Goal: Communication & Community: Ask a question

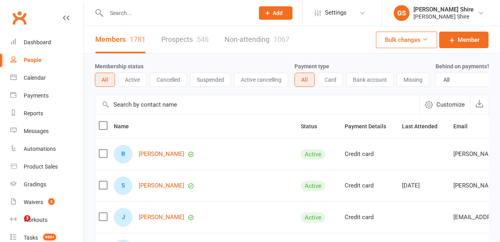
select select "100"
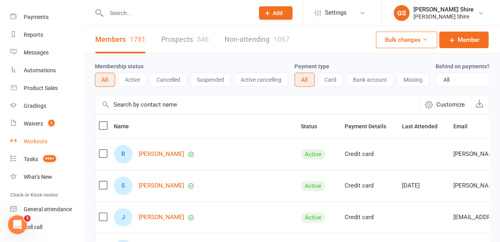
scroll to position [78, 0]
click at [25, 93] on link "Product Sales" at bounding box center [46, 89] width 73 height 18
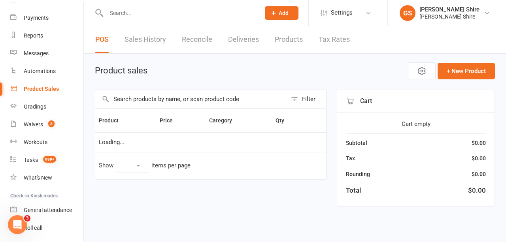
select select "50"
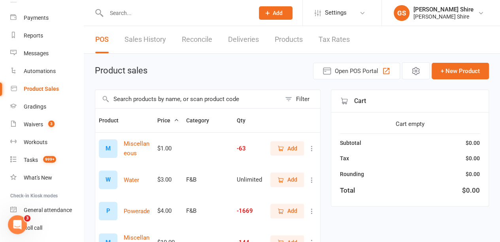
click at [244, 40] on link "Deliveries" at bounding box center [243, 39] width 31 height 27
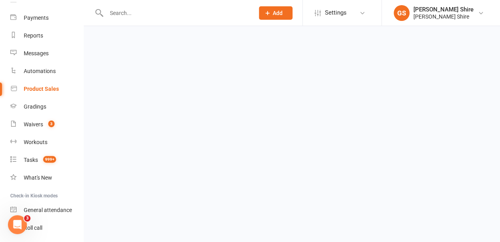
select select "any"
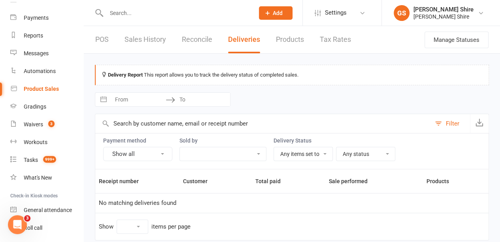
select select "25"
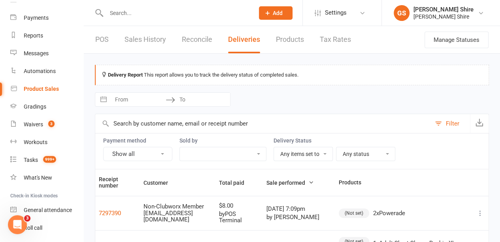
click at [106, 38] on link "POS" at bounding box center [101, 39] width 13 height 27
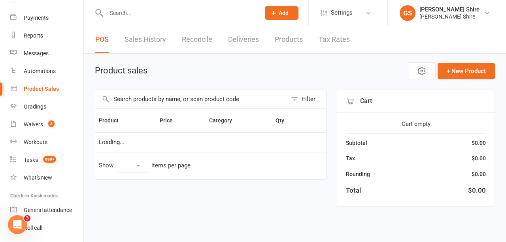
select select "50"
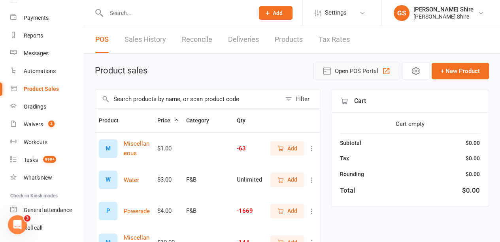
click at [381, 72] on button "Open POS Portal" at bounding box center [356, 71] width 87 height 17
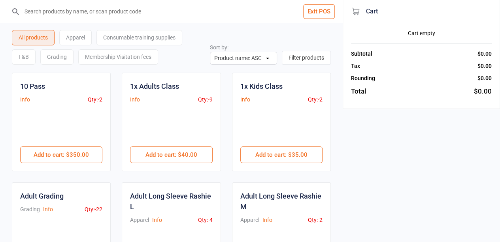
click at [91, 14] on input "search" at bounding box center [176, 11] width 311 height 23
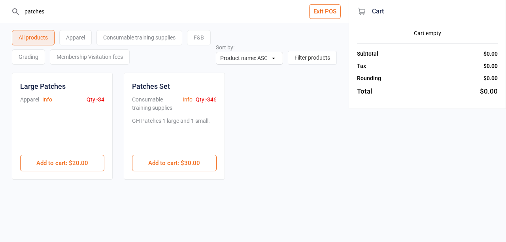
type input "patches"
click at [169, 119] on div "GH Patches 1 large and 1 small." at bounding box center [171, 132] width 78 height 30
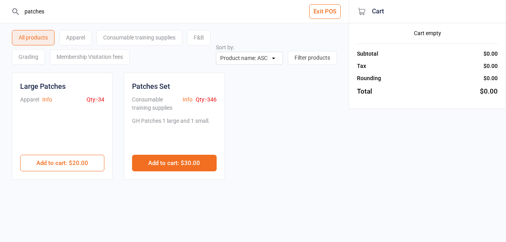
click at [166, 155] on button "Add to cart : $30.00" at bounding box center [174, 163] width 84 height 17
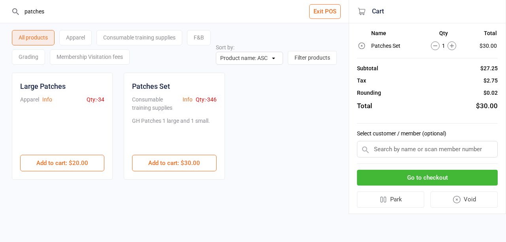
click at [456, 44] on icon at bounding box center [452, 46] width 9 height 9
click at [456, 44] on div "4" at bounding box center [440, 46] width 47 height 9
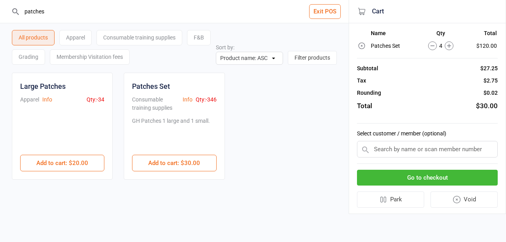
click at [443, 46] on div "4" at bounding box center [440, 46] width 47 height 9
click at [450, 49] on icon at bounding box center [449, 46] width 9 height 9
click at [450, 50] on td "5" at bounding box center [440, 45] width 47 height 11
click at [451, 49] on icon at bounding box center [449, 46] width 9 height 9
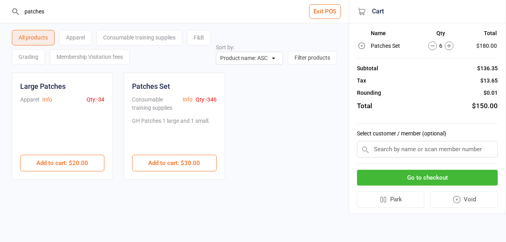
click at [451, 49] on icon at bounding box center [449, 46] width 9 height 9
click at [429, 177] on button "Go to checkout" at bounding box center [427, 178] width 141 height 16
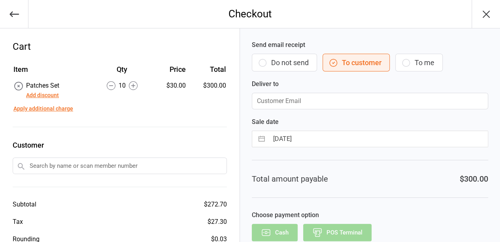
click at [52, 95] on button "Add discount" at bounding box center [42, 95] width 33 height 8
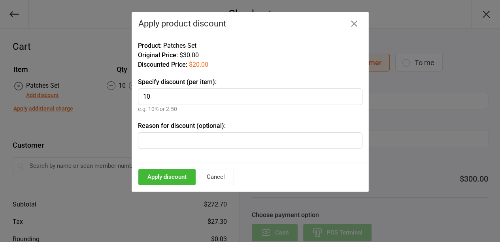
type input "10"
click at [172, 141] on input "text" at bounding box center [250, 141] width 225 height 17
type input "wholesale"
click at [169, 176] on button "Apply discount" at bounding box center [166, 177] width 57 height 16
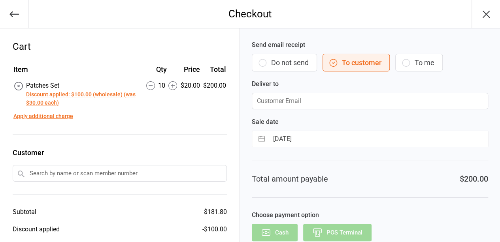
click at [312, 102] on input "email" at bounding box center [370, 101] width 237 height 17
click at [488, 17] on icon "button" at bounding box center [486, 14] width 13 height 13
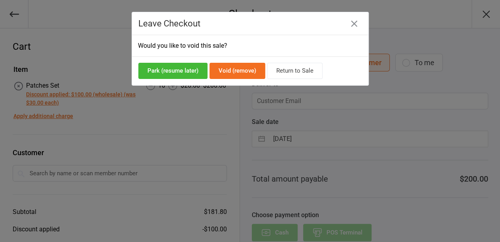
click at [249, 70] on button "Void (remove)" at bounding box center [238, 71] width 56 height 16
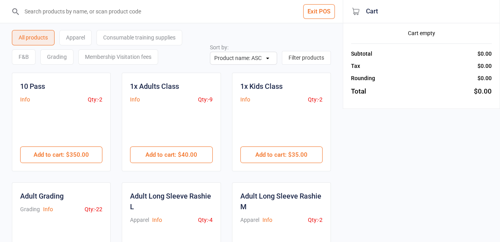
click at [322, 16] on button "Exit POS" at bounding box center [319, 11] width 32 height 15
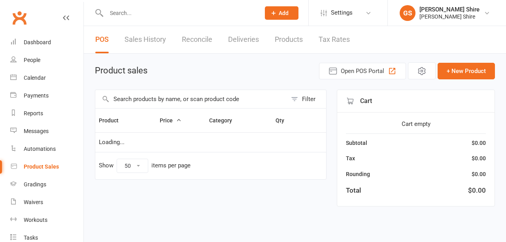
select select "50"
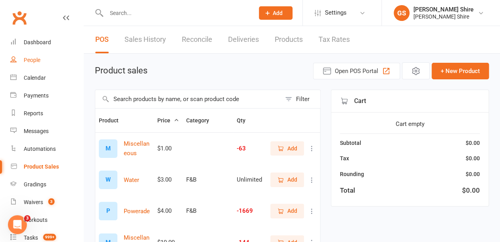
click at [25, 60] on div "People" at bounding box center [32, 60] width 17 height 6
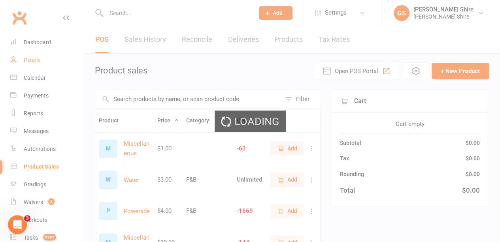
select select "100"
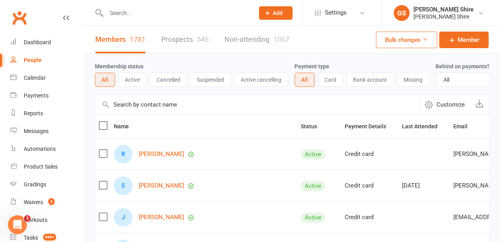
click at [131, 10] on input "text" at bounding box center [176, 13] width 145 height 11
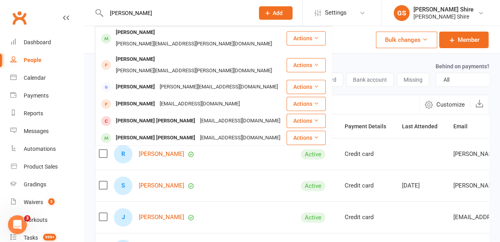
scroll to position [199, 0]
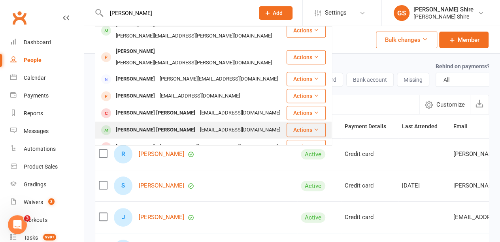
type input "sarah"
click at [139, 125] on div "Sarah Gee Kee" at bounding box center [156, 130] width 84 height 11
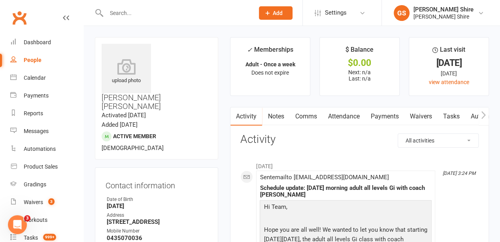
click at [390, 114] on link "Payments" at bounding box center [384, 117] width 39 height 18
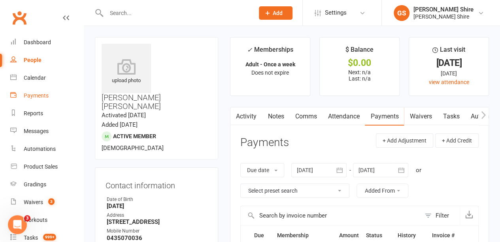
click at [40, 95] on div "Payments" at bounding box center [36, 96] width 25 height 6
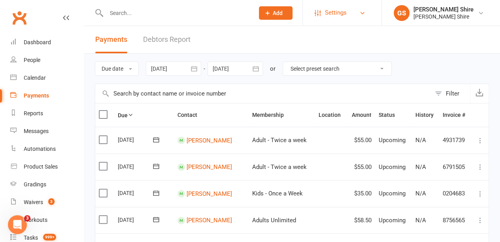
click at [339, 19] on span "Settings" at bounding box center [336, 13] width 22 height 18
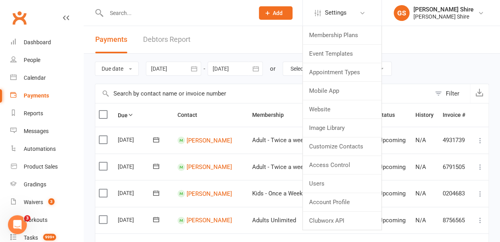
click at [259, 41] on header "Payments Debtors Report" at bounding box center [292, 40] width 417 height 28
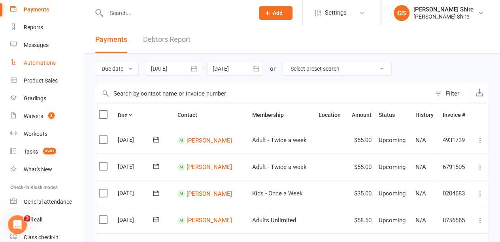
scroll to position [87, 0]
click at [19, 225] on icon "Open Intercom Messenger" at bounding box center [17, 225] width 13 height 13
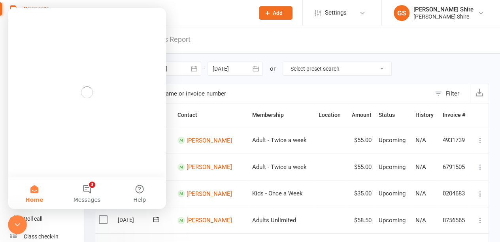
scroll to position [0, 0]
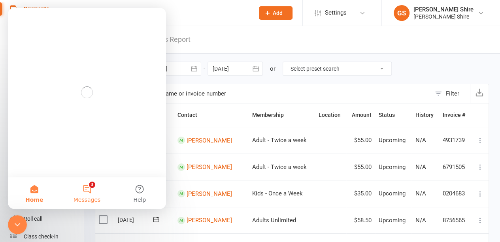
click at [93, 195] on button "3 Messages" at bounding box center [87, 194] width 53 height 32
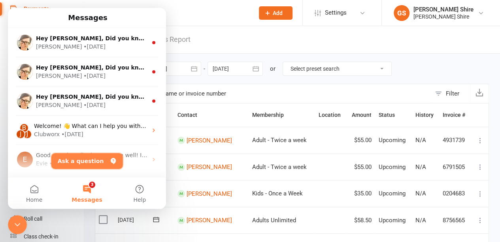
click at [82, 161] on button "Ask a question" at bounding box center [87, 161] width 72 height 16
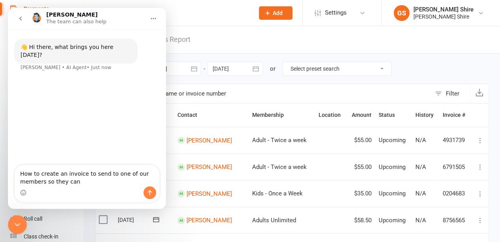
click at [32, 183] on textarea "How to create an invoice to send to one of our members so they can" at bounding box center [87, 175] width 145 height 21
click at [85, 182] on textarea "How to create an invoice to send to one of our members so they can" at bounding box center [87, 175] width 145 height 21
type textarea "How to create an invoice to send to one of our members so they can pay directly…"
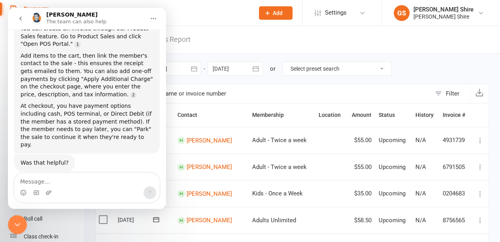
scroll to position [88, 0]
type textarea "no"
click at [214, 44] on header "Payments Debtors Report" at bounding box center [292, 40] width 417 height 28
click at [21, 225] on icon "Close Intercom Messenger" at bounding box center [17, 224] width 9 height 9
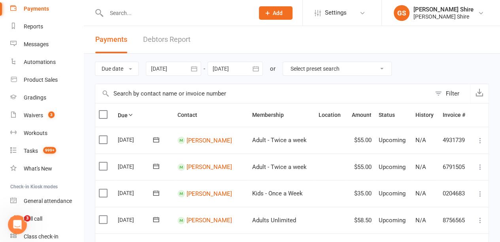
scroll to position [88, 0]
click at [49, 80] on div "Product Sales" at bounding box center [41, 80] width 34 height 6
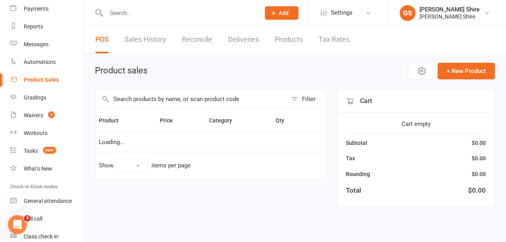
select select "50"
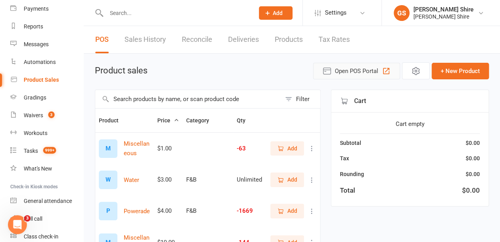
click at [354, 65] on button "Open POS Portal" at bounding box center [356, 71] width 87 height 17
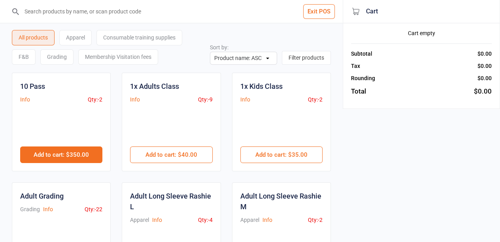
click at [80, 150] on button "Add to cart : $350.00" at bounding box center [61, 155] width 82 height 17
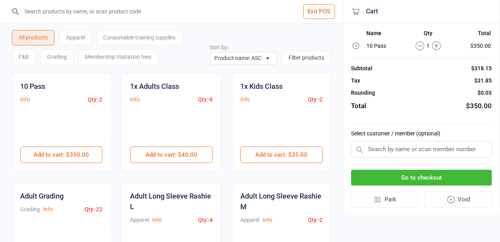
click at [417, 178] on button "Go to checkout" at bounding box center [421, 178] width 141 height 16
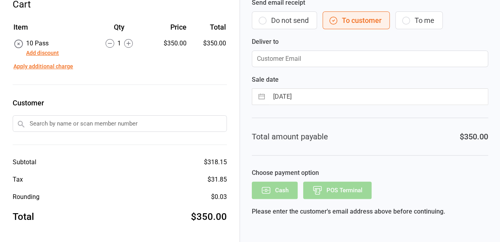
scroll to position [9, 0]
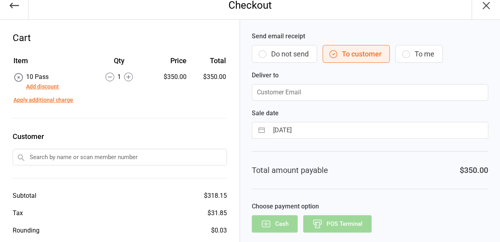
click at [317, 89] on input "email" at bounding box center [370, 92] width 237 height 17
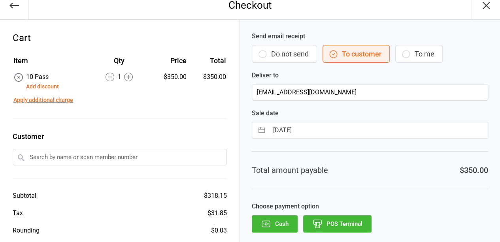
scroll to position [42, 0]
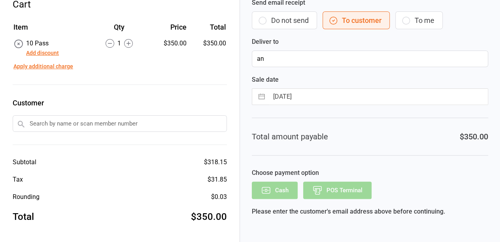
type input "a"
type input "A"
click at [130, 124] on input "text" at bounding box center [120, 124] width 214 height 17
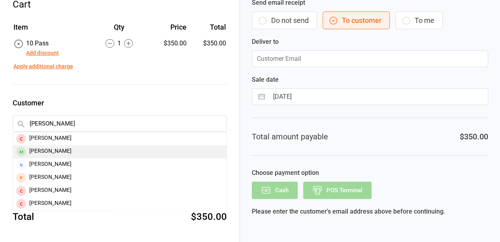
type input "anna"
click at [89, 154] on div "Anna Elyard" at bounding box center [120, 152] width 214 height 13
type input "annaelyard@gmail.com"
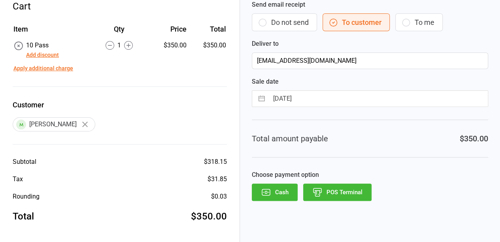
scroll to position [2, 0]
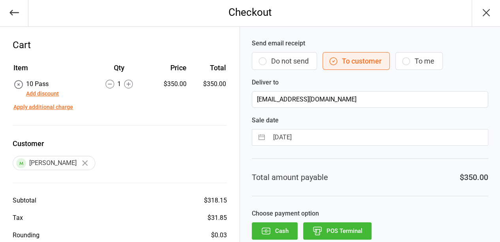
click at [78, 159] on button "button" at bounding box center [84, 163] width 13 height 13
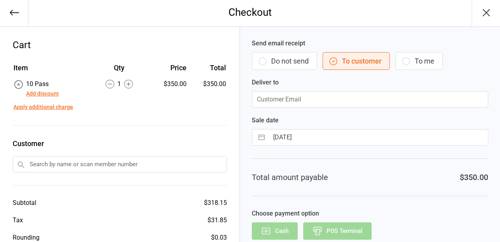
click at [68, 168] on input "text" at bounding box center [120, 164] width 214 height 17
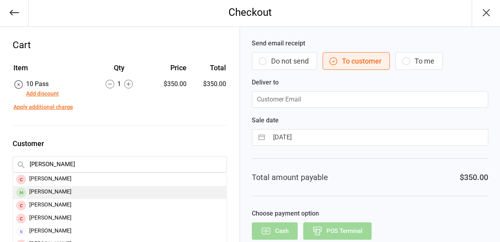
type input "emily"
click at [61, 197] on div "Emily Boskovski" at bounding box center [120, 192] width 214 height 13
type input "Emily.boskovski@hotmail.com"
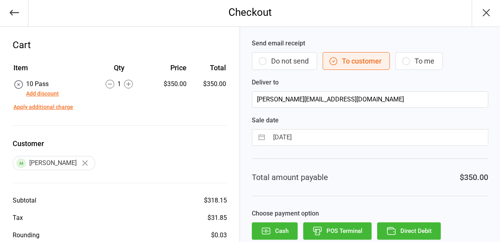
scroll to position [40, 0]
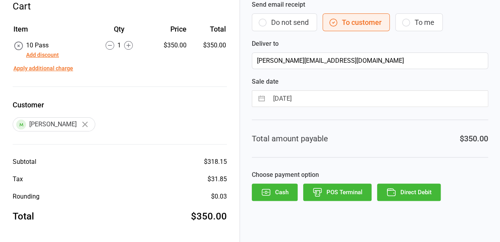
click at [65, 71] on button "Apply additional charge" at bounding box center [43, 68] width 60 height 8
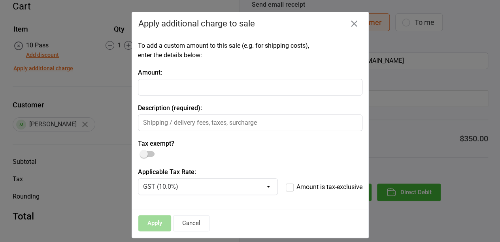
click at [355, 27] on button "button" at bounding box center [354, 23] width 13 height 13
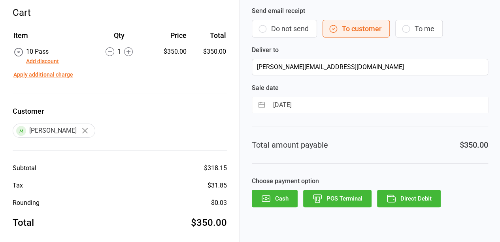
scroll to position [31, 0]
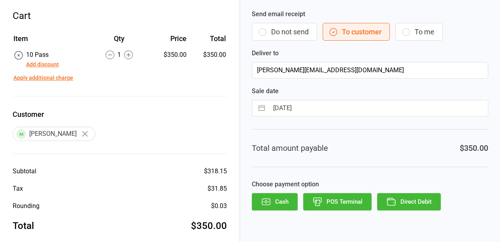
click at [84, 133] on icon "button" at bounding box center [85, 134] width 6 height 6
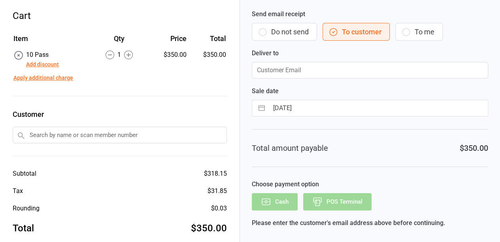
click at [84, 133] on input "text" at bounding box center [120, 135] width 214 height 17
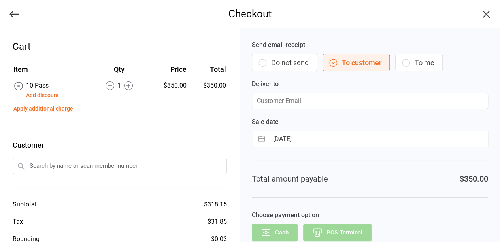
click at [14, 16] on icon "button" at bounding box center [14, 14] width 11 height 11
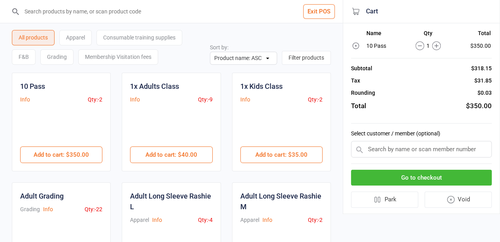
click at [326, 10] on button "Exit POS" at bounding box center [319, 11] width 32 height 15
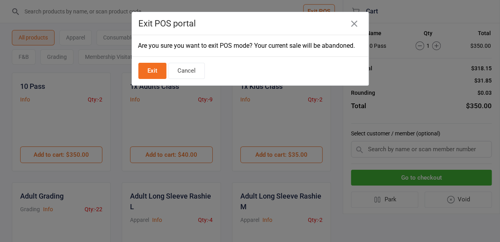
click at [146, 69] on button "Exit" at bounding box center [152, 71] width 28 height 16
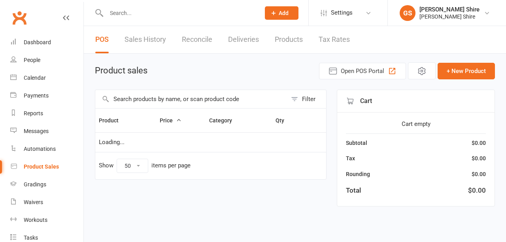
select select "50"
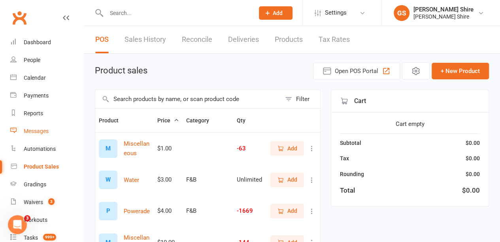
click at [41, 134] on div "Messages" at bounding box center [36, 131] width 25 height 6
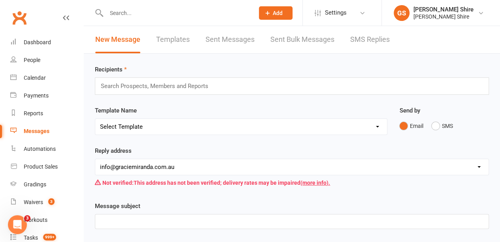
click at [227, 42] on link "Sent Messages" at bounding box center [230, 39] width 49 height 27
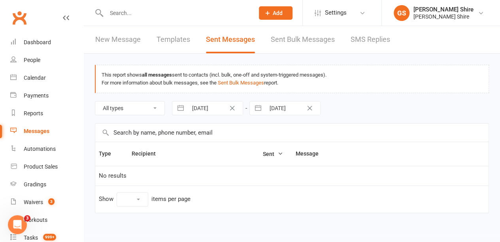
select select "10"
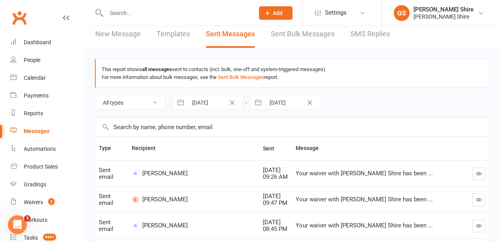
scroll to position [6, 0]
click at [157, 101] on select "All types Emails SMSes SMS Replies Failed SMSes Email Unsubscribes SMS Unsubscr…" at bounding box center [129, 102] width 69 height 13
click at [231, 66] on div "This report shows all messages sent to contacts (incl. bulk, one-off and system…" at bounding box center [292, 69] width 381 height 8
click at [292, 37] on link "Sent Bulk Messages" at bounding box center [303, 33] width 64 height 27
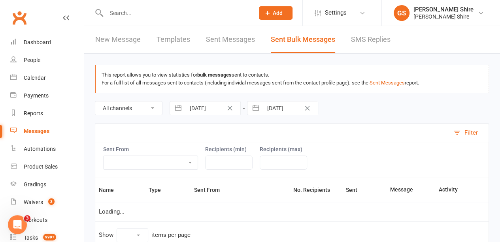
select select "10"
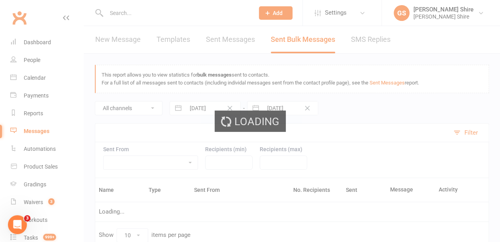
click at [176, 39] on div "Loading" at bounding box center [250, 121] width 500 height 242
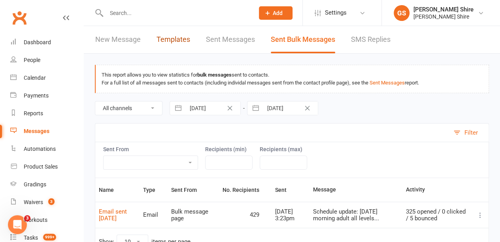
click at [176, 39] on link "Templates" at bounding box center [174, 39] width 34 height 27
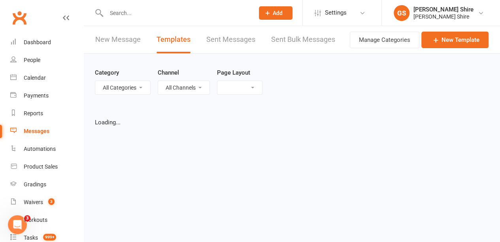
select select "grid"
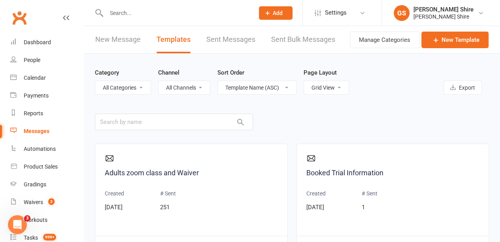
click at [234, 42] on link "Sent Messages" at bounding box center [230, 39] width 49 height 27
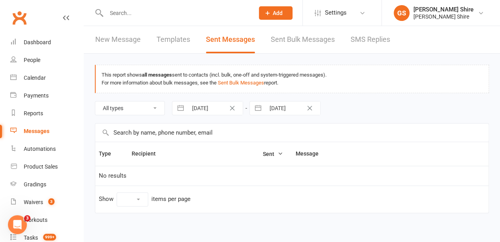
select select "10"
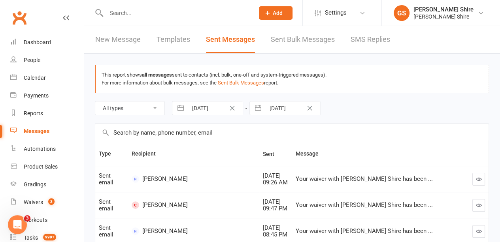
click at [187, 106] on button "button" at bounding box center [181, 108] width 14 height 13
select select "5"
select select "2025"
select select "6"
select select "2025"
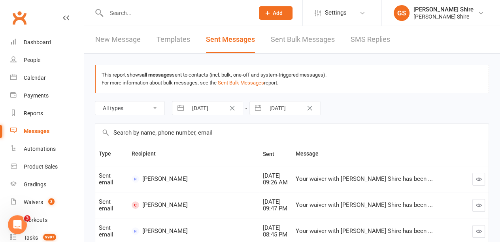
select select "7"
select select "2025"
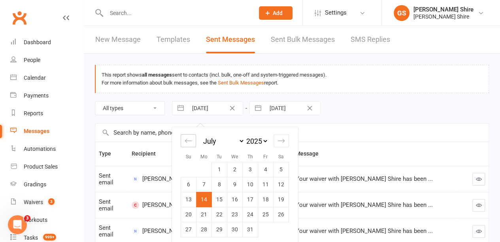
click at [186, 143] on icon "Move backward to switch to the previous month." at bounding box center [189, 141] width 8 height 8
select select "4"
select select "2025"
click at [186, 143] on icon "Move backward to switch to the previous month." at bounding box center [189, 141] width 8 height 8
select select "3"
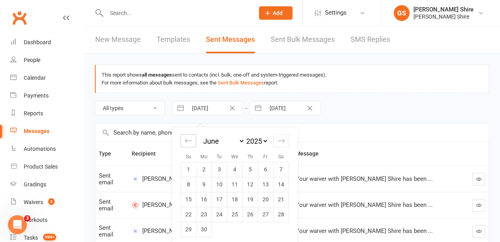
select select "2025"
click at [186, 143] on icon "Move backward to switch to the previous month." at bounding box center [189, 141] width 8 height 8
select select "2"
select select "2025"
click at [186, 143] on icon "Move backward to switch to the previous month." at bounding box center [189, 141] width 8 height 8
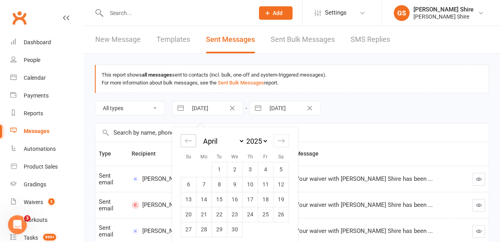
select select "1"
select select "2025"
click at [186, 143] on icon "Move backward to switch to the previous month." at bounding box center [189, 141] width 8 height 8
select select "2025"
click at [186, 143] on icon "Move backward to switch to the previous month." at bounding box center [189, 141] width 8 height 8
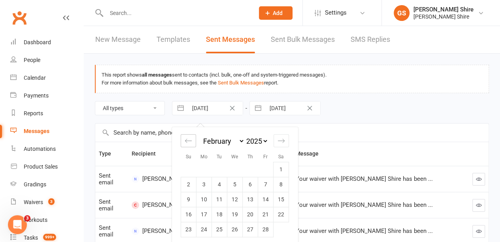
select select "11"
select select "2024"
click at [186, 143] on icon "Move backward to switch to the previous month." at bounding box center [189, 141] width 8 height 8
select select "10"
select select "2024"
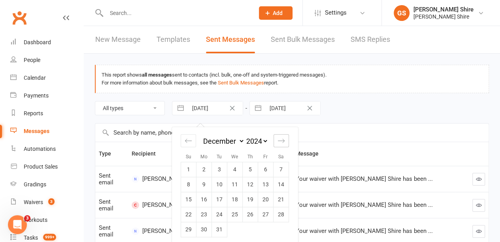
click at [284, 141] on icon "Move forward to switch to the next month." at bounding box center [282, 141] width 8 height 8
select select "1"
select select "2025"
click at [236, 165] on td "1" at bounding box center [234, 169] width 15 height 15
type input "[DATE]"
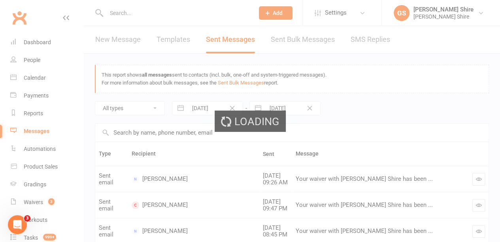
click at [281, 112] on div "Loading" at bounding box center [250, 121] width 71 height 21
click at [286, 109] on div "Loading" at bounding box center [250, 121] width 500 height 242
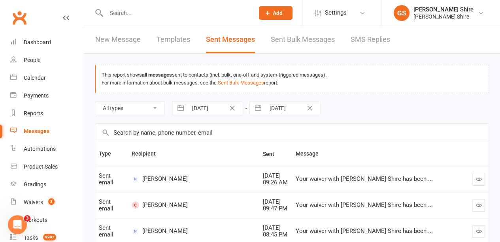
click at [293, 111] on input "[DATE]" at bounding box center [292, 108] width 55 height 13
select select "6"
select select "2025"
select select "7"
select select "2025"
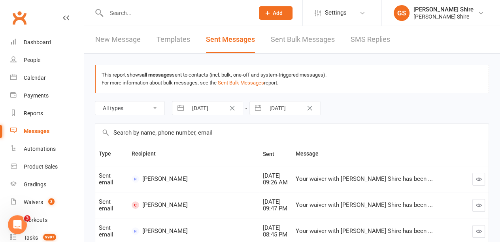
select select "8"
select select "2025"
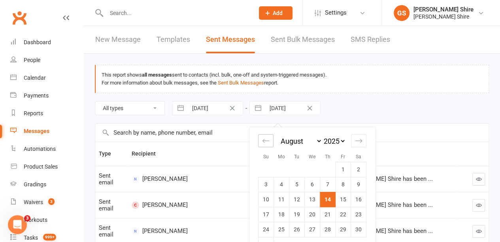
click at [265, 140] on icon "Move backward to switch to the previous month." at bounding box center [266, 141] width 8 height 8
select select "5"
select select "2025"
click at [265, 140] on icon "Move backward to switch to the previous month." at bounding box center [266, 141] width 8 height 8
select select "4"
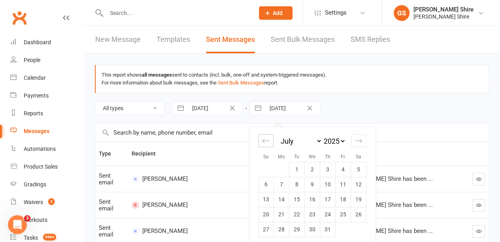
select select "2025"
click at [265, 140] on icon "Move backward to switch to the previous month." at bounding box center [266, 141] width 8 height 8
select select "3"
select select "2025"
click at [265, 140] on icon "Move backward to switch to the previous month." at bounding box center [266, 141] width 8 height 8
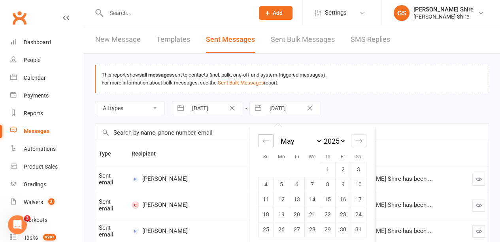
select select "2"
select select "2025"
click at [265, 140] on icon "Move backward to switch to the previous month." at bounding box center [266, 141] width 8 height 8
select select "1"
select select "2025"
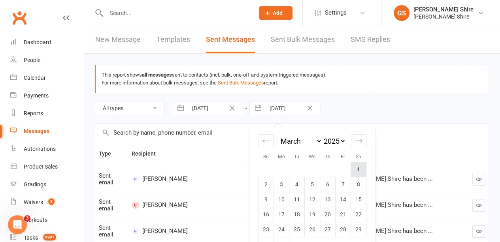
click at [357, 168] on td "1" at bounding box center [358, 169] width 15 height 15
type input "[DATE]"
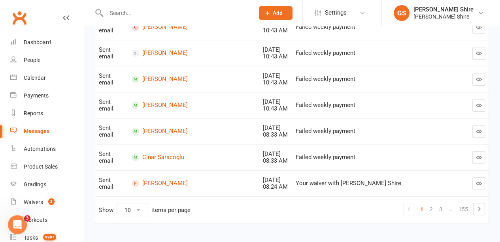
scroll to position [243, 0]
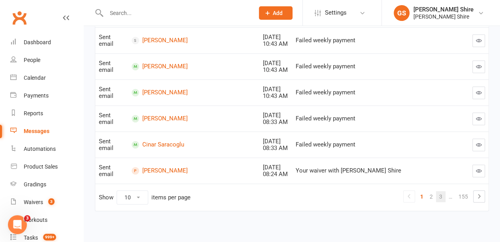
click at [443, 193] on link "3" at bounding box center [440, 196] width 9 height 11
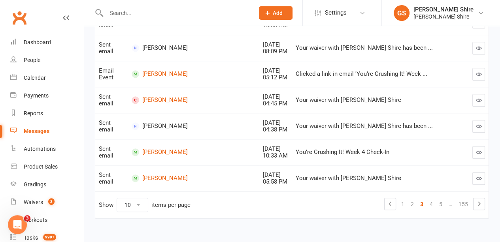
scroll to position [0, 0]
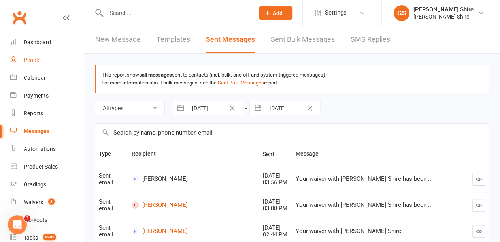
click at [36, 62] on div "People" at bounding box center [32, 60] width 17 height 6
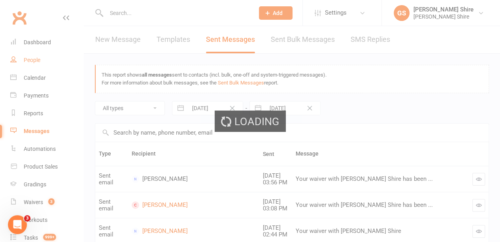
select select "100"
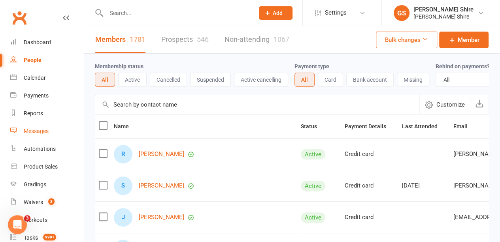
click at [37, 131] on div "Messages" at bounding box center [36, 131] width 25 height 6
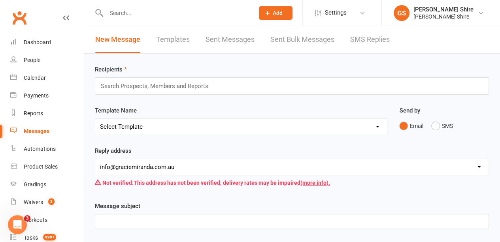
click at [242, 42] on link "Sent Messages" at bounding box center [230, 39] width 49 height 27
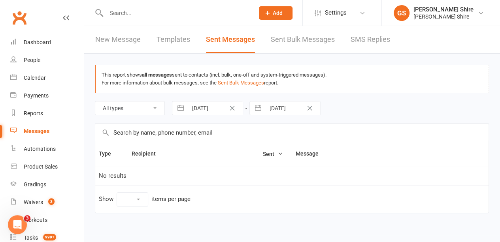
select select "10"
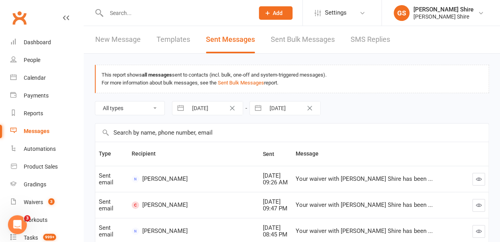
click at [211, 112] on input "[DATE]" at bounding box center [215, 108] width 55 height 13
select select "5"
select select "2025"
select select "6"
select select "2025"
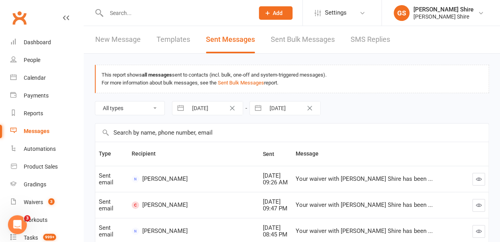
select select "7"
select select "2025"
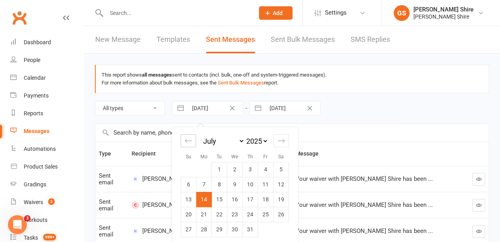
click at [187, 138] on icon "Move backward to switch to the previous month." at bounding box center [189, 141] width 8 height 8
select select "4"
select select "2025"
click at [187, 138] on icon "Move backward to switch to the previous month." at bounding box center [189, 141] width 8 height 8
select select "3"
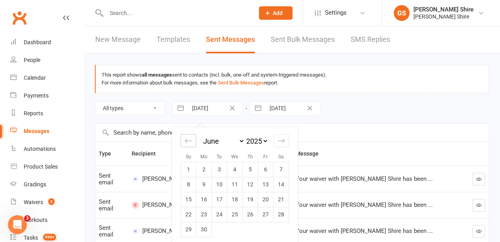
select select "2025"
click at [187, 138] on icon "Move backward to switch to the previous month." at bounding box center [189, 141] width 8 height 8
select select "2"
select select "2025"
click at [187, 138] on icon "Move backward to switch to the previous month." at bounding box center [189, 141] width 8 height 8
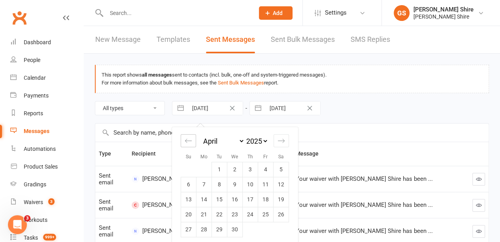
select select "1"
select select "2025"
